Goal: Task Accomplishment & Management: Manage account settings

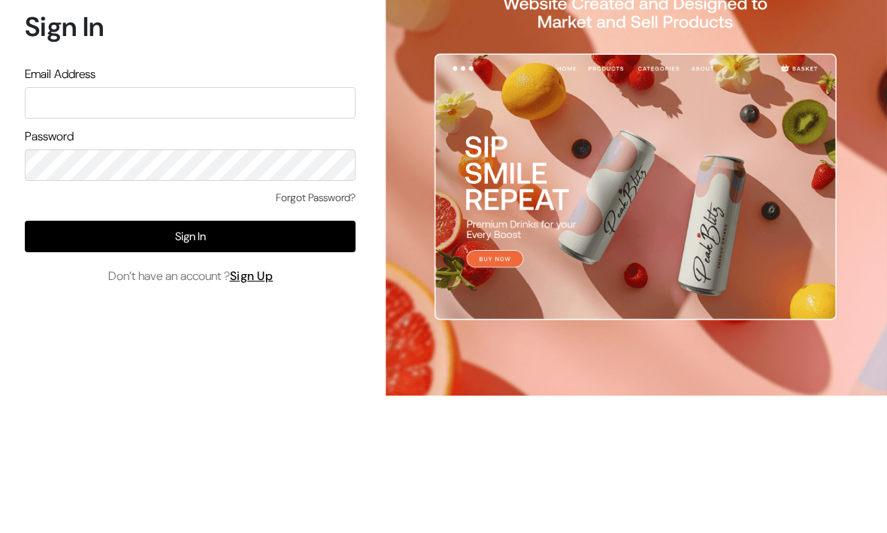
click at [268, 200] on input "text" at bounding box center [190, 216] width 331 height 32
type input "Festecartdesi@gmail.com"
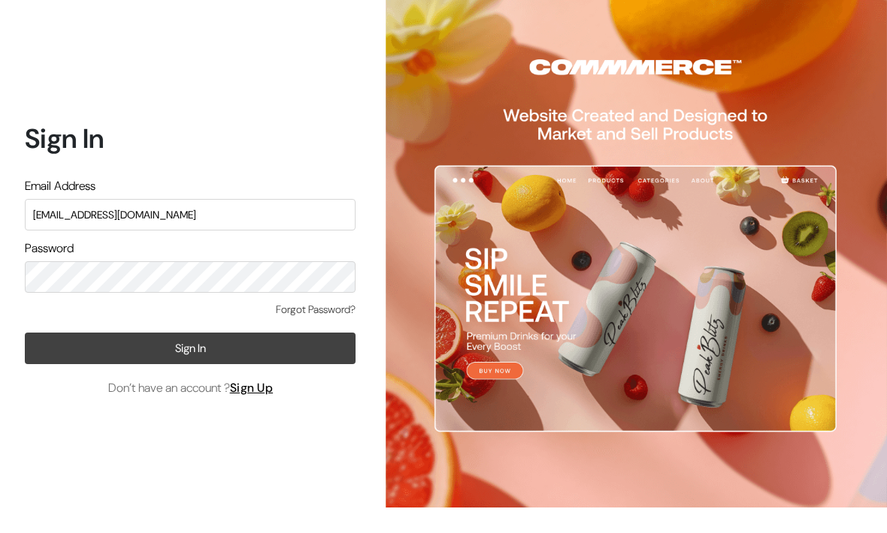
click at [249, 334] on button "Sign In" at bounding box center [190, 350] width 331 height 32
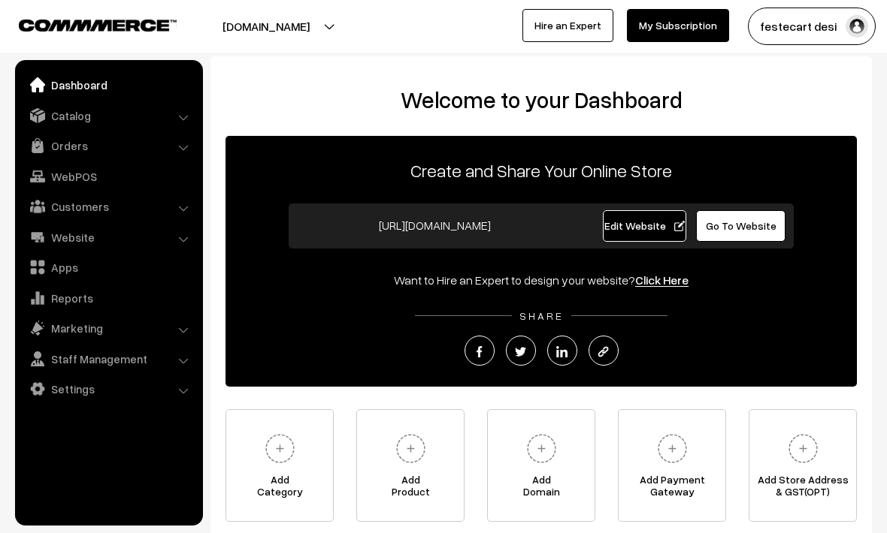
click at [183, 122] on link "Catalog" at bounding box center [108, 115] width 179 height 27
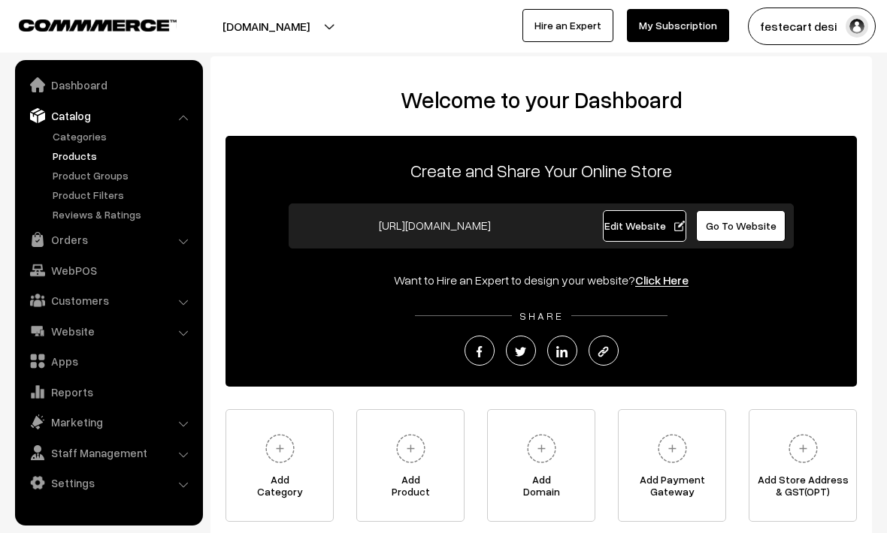
click at [67, 156] on link "Products" at bounding box center [123, 156] width 149 height 16
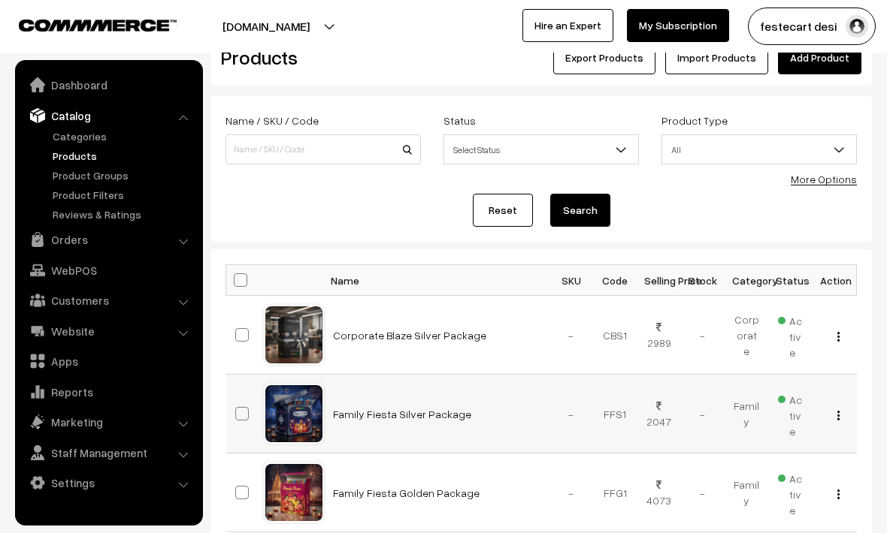
scroll to position [41, 0]
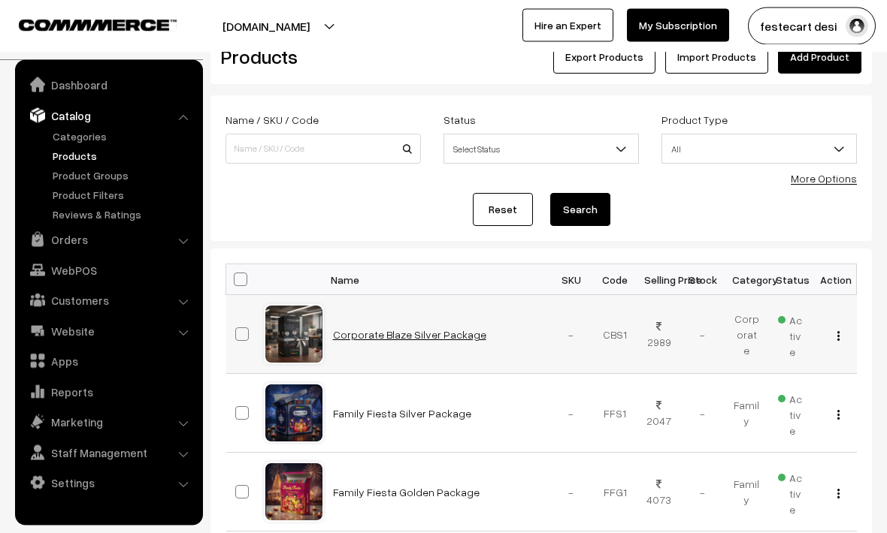
click at [404, 340] on link "Corporate Blaze Silver Package" at bounding box center [409, 335] width 153 height 13
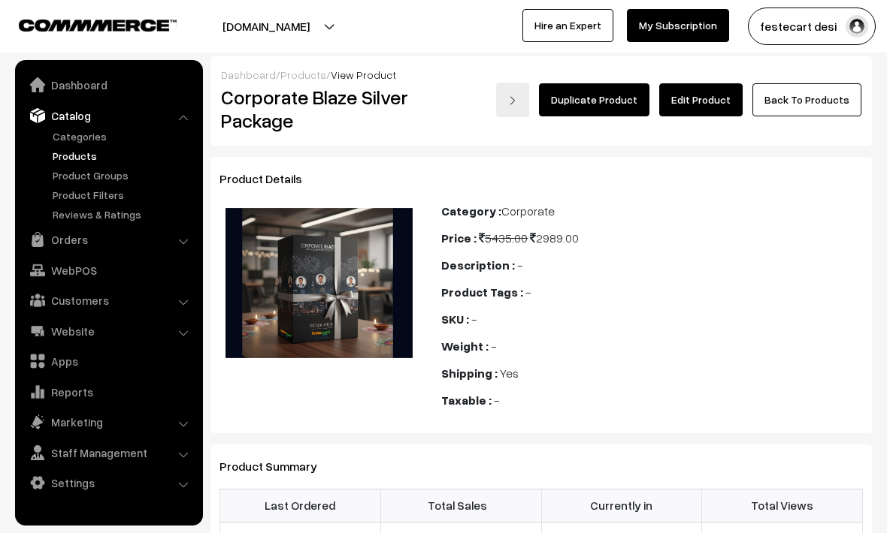
click at [687, 104] on link "Edit Product" at bounding box center [700, 99] width 83 height 33
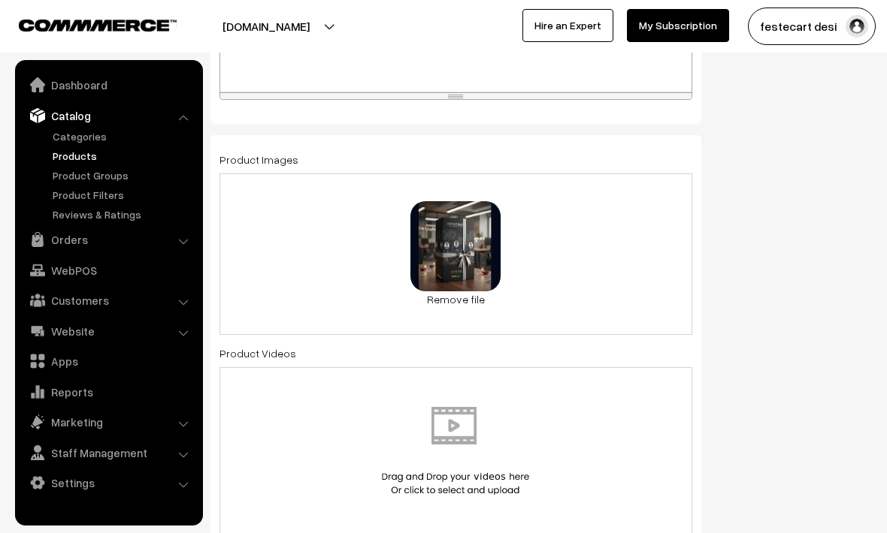
scroll to position [740, 0]
click at [456, 357] on div "Product Videos" at bounding box center [455, 440] width 473 height 191
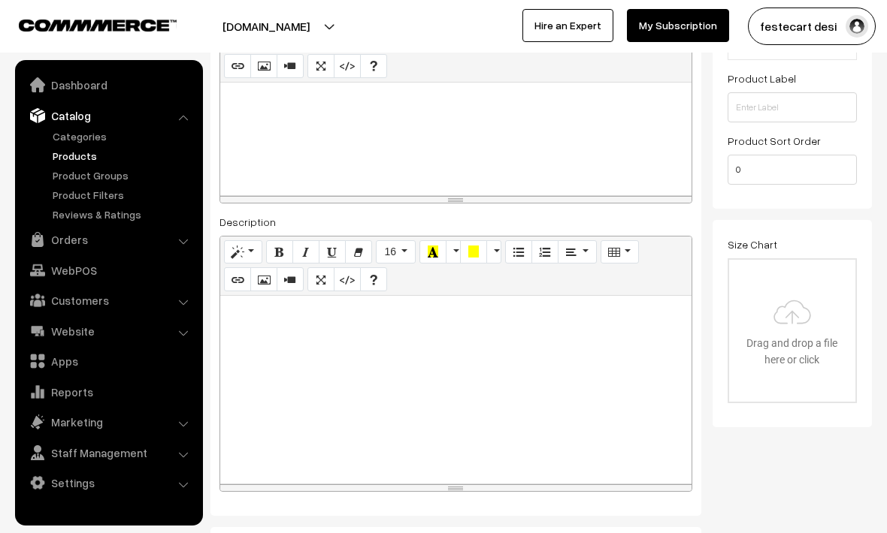
scroll to position [361, 0]
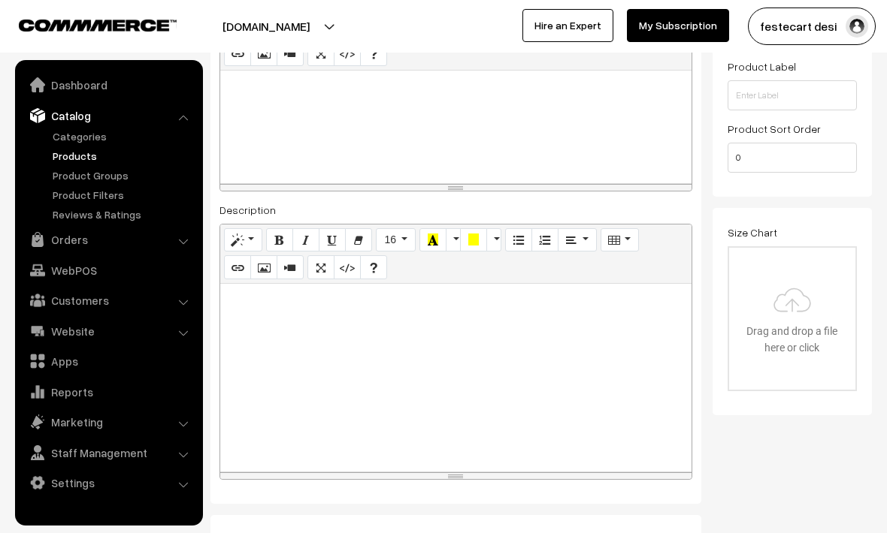
click at [446, 356] on div at bounding box center [455, 378] width 471 height 188
click at [262, 271] on icon "button" at bounding box center [263, 267] width 11 height 12
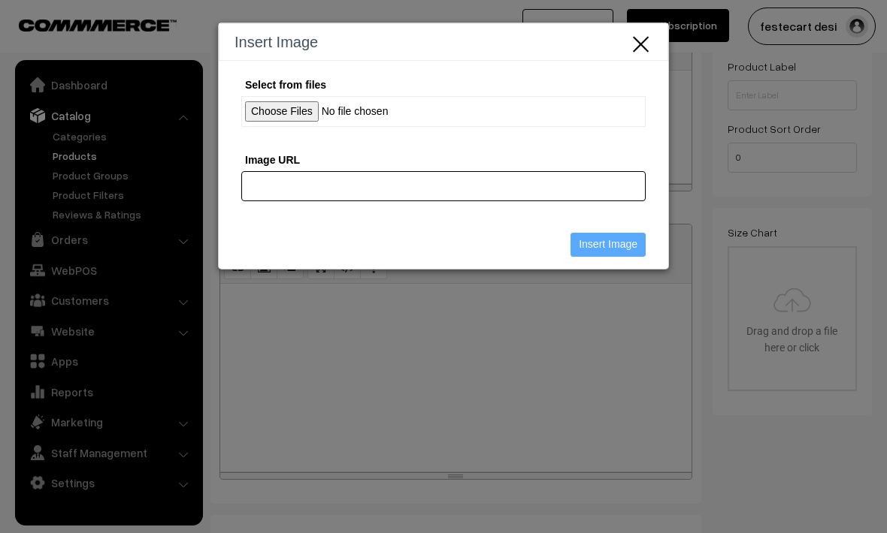
click at [381, 190] on input "Image URL" at bounding box center [443, 186] width 404 height 30
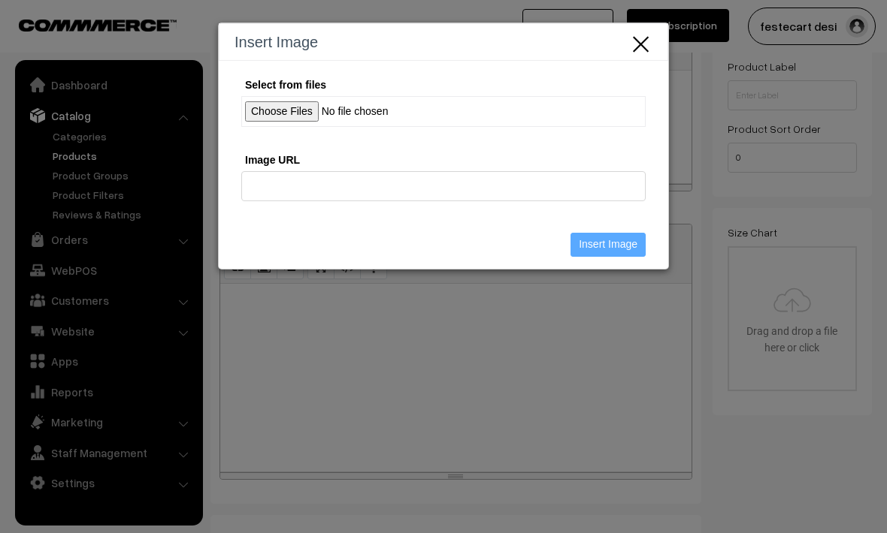
click at [644, 45] on icon "Close" at bounding box center [641, 42] width 23 height 25
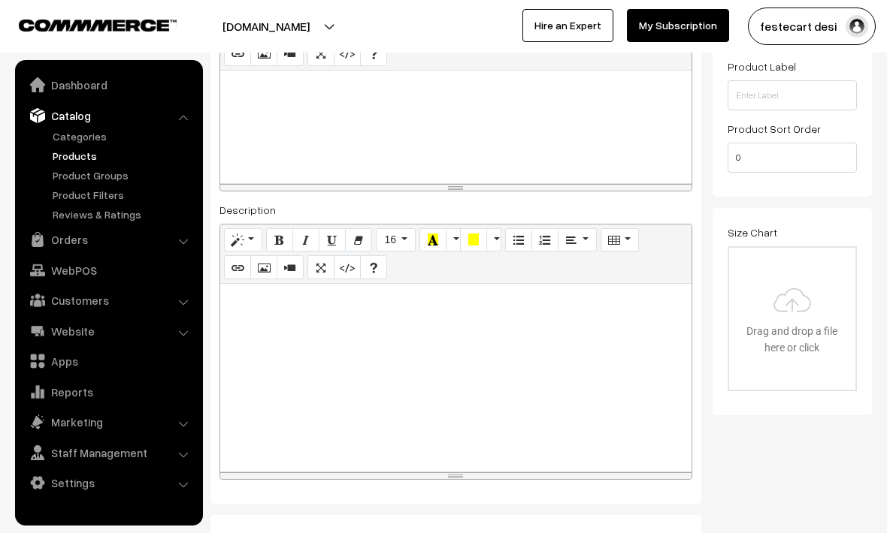
click at [420, 340] on div at bounding box center [455, 378] width 471 height 188
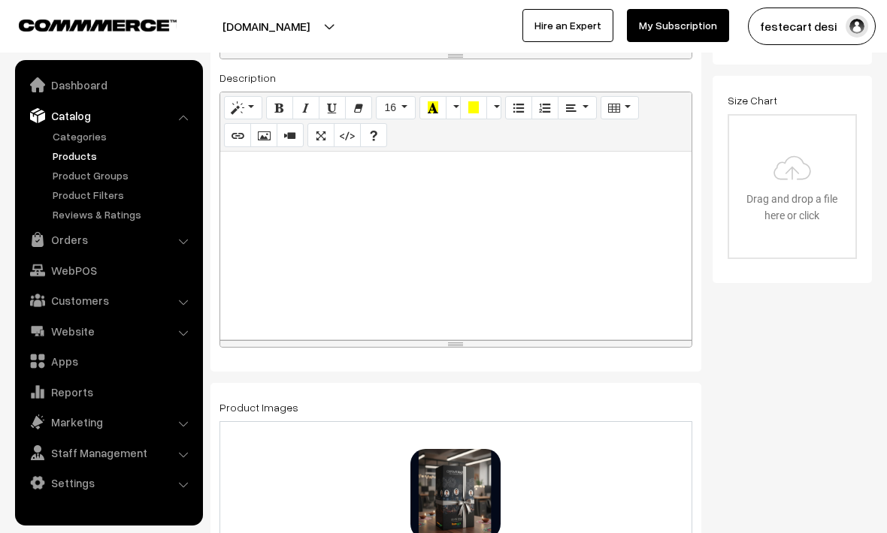
click at [383, 232] on div at bounding box center [455, 246] width 471 height 188
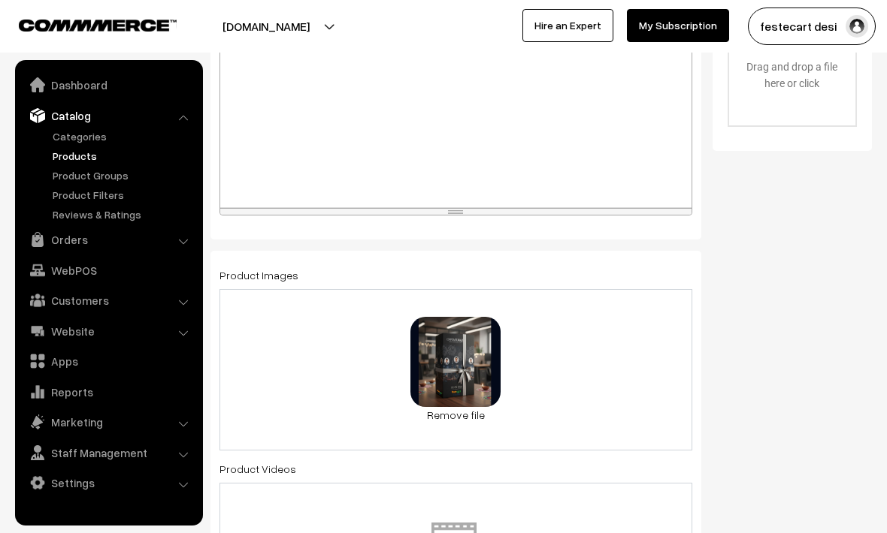
click at [781, 279] on div "Status Active Inactive Active Publish Date Product Type -- Select -- -- Select …" at bounding box center [797, 497] width 171 height 1967
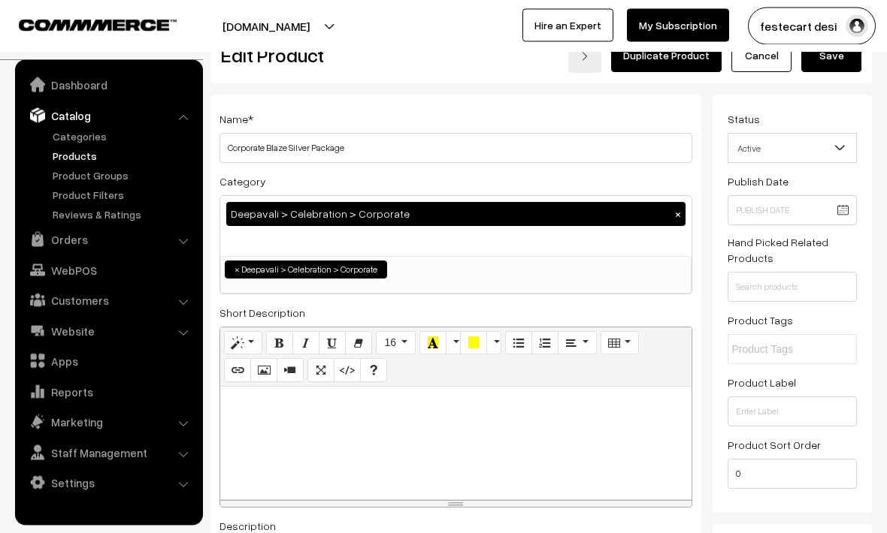
scroll to position [0, 0]
